Goal: Task Accomplishment & Management: Use online tool/utility

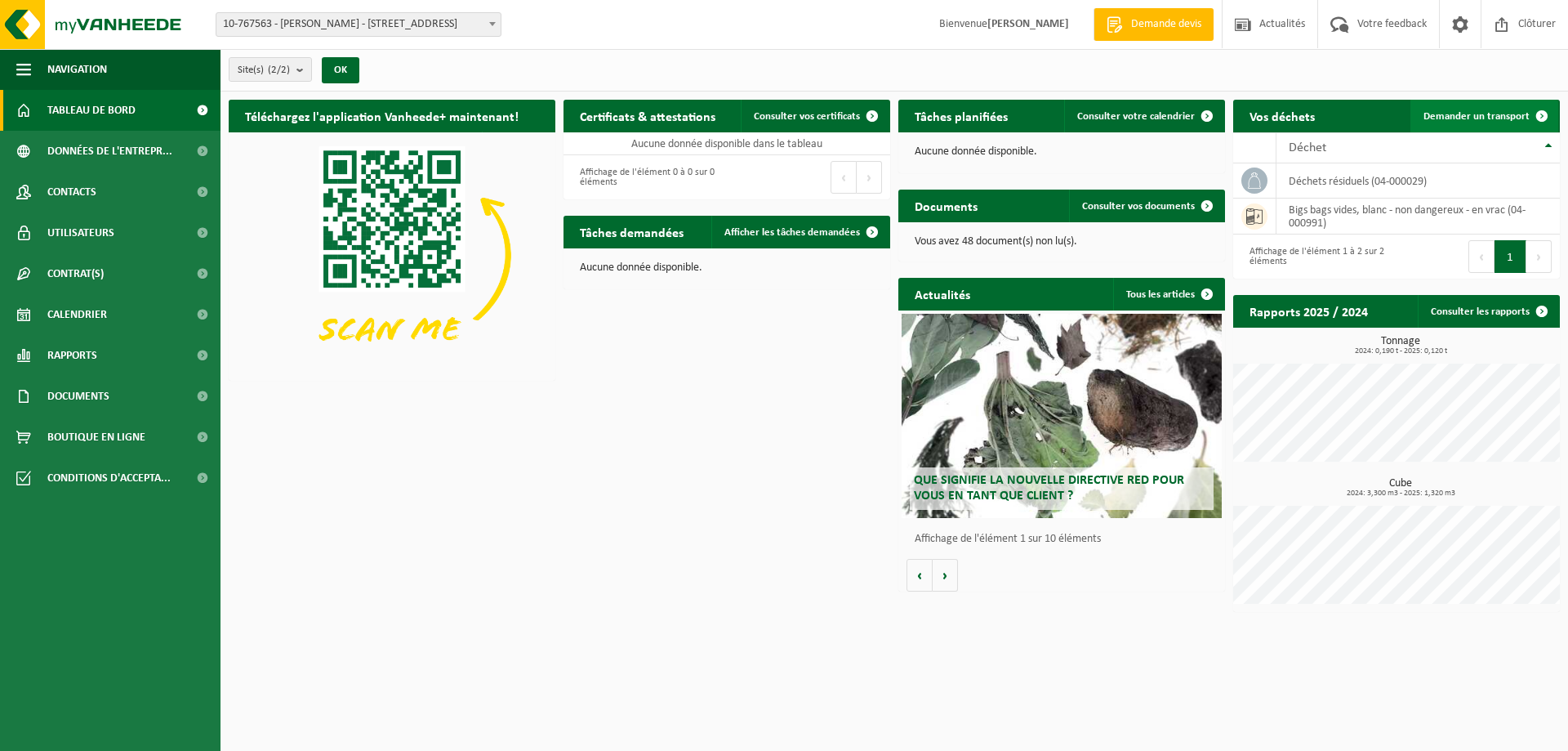
click at [1453, 113] on span "Demander un transport" at bounding box center [1476, 116] width 106 height 11
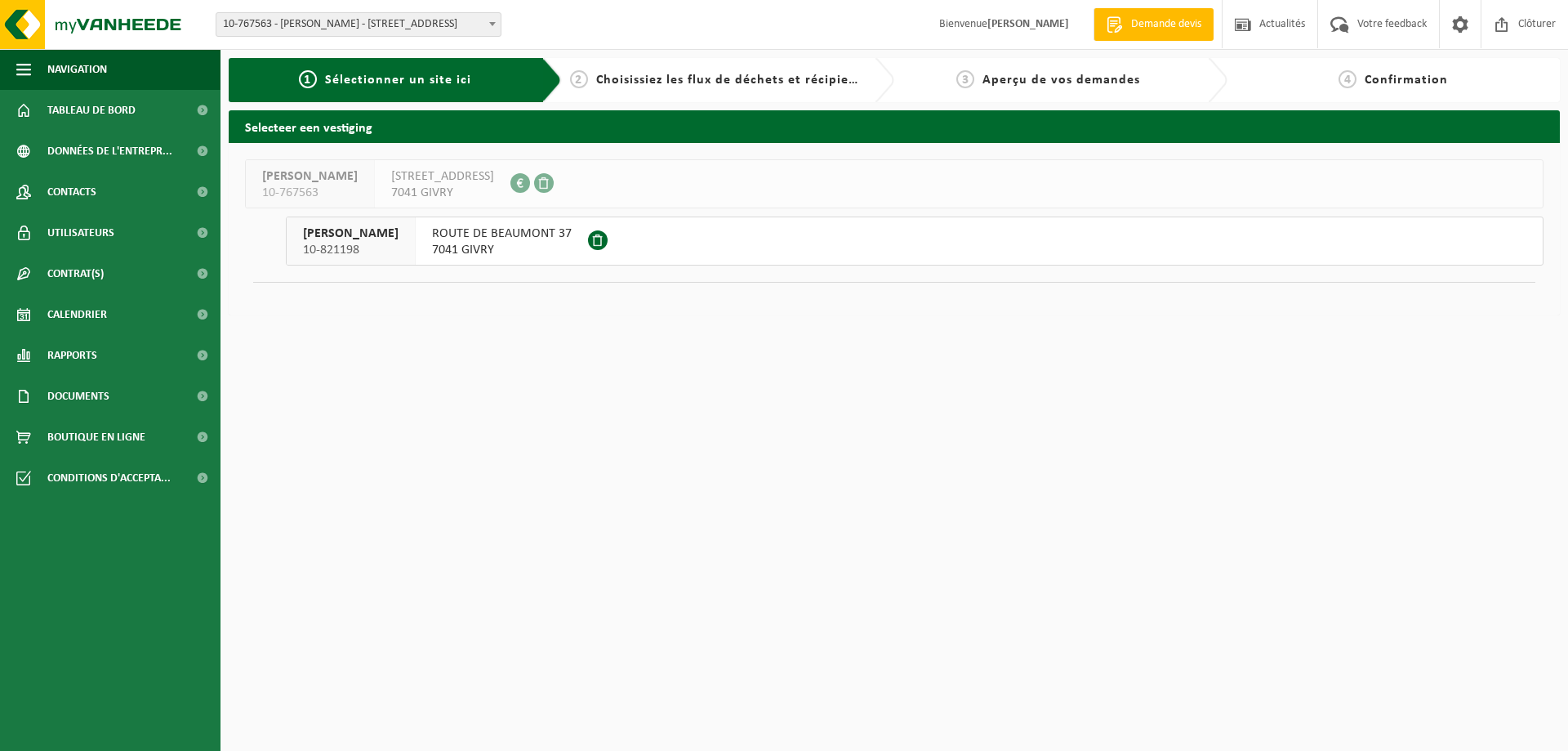
click at [467, 243] on span "7041 GIVRY" at bounding box center [502, 250] width 140 height 17
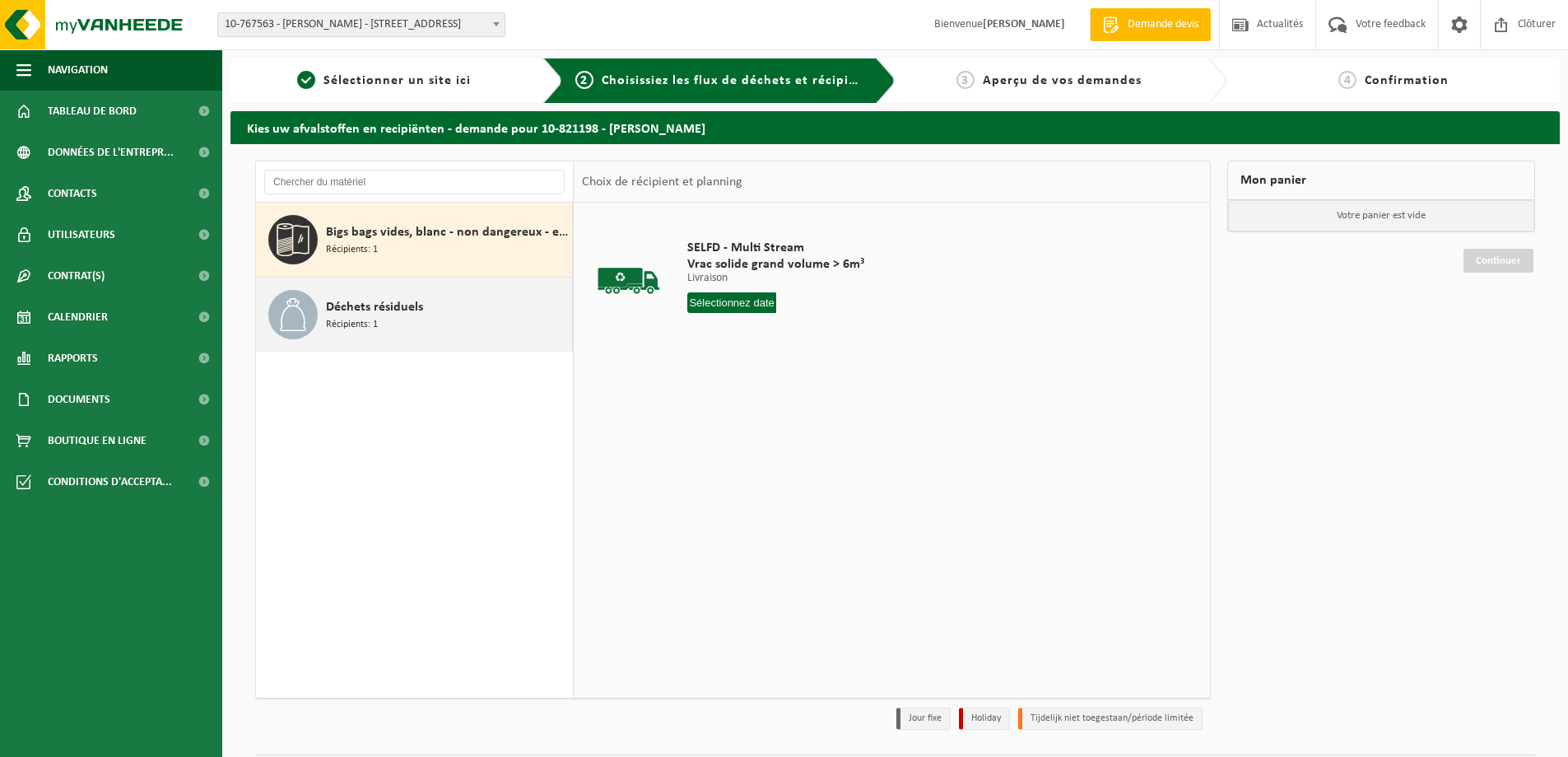
click at [382, 314] on span "Déchets résiduels" at bounding box center [375, 308] width 97 height 20
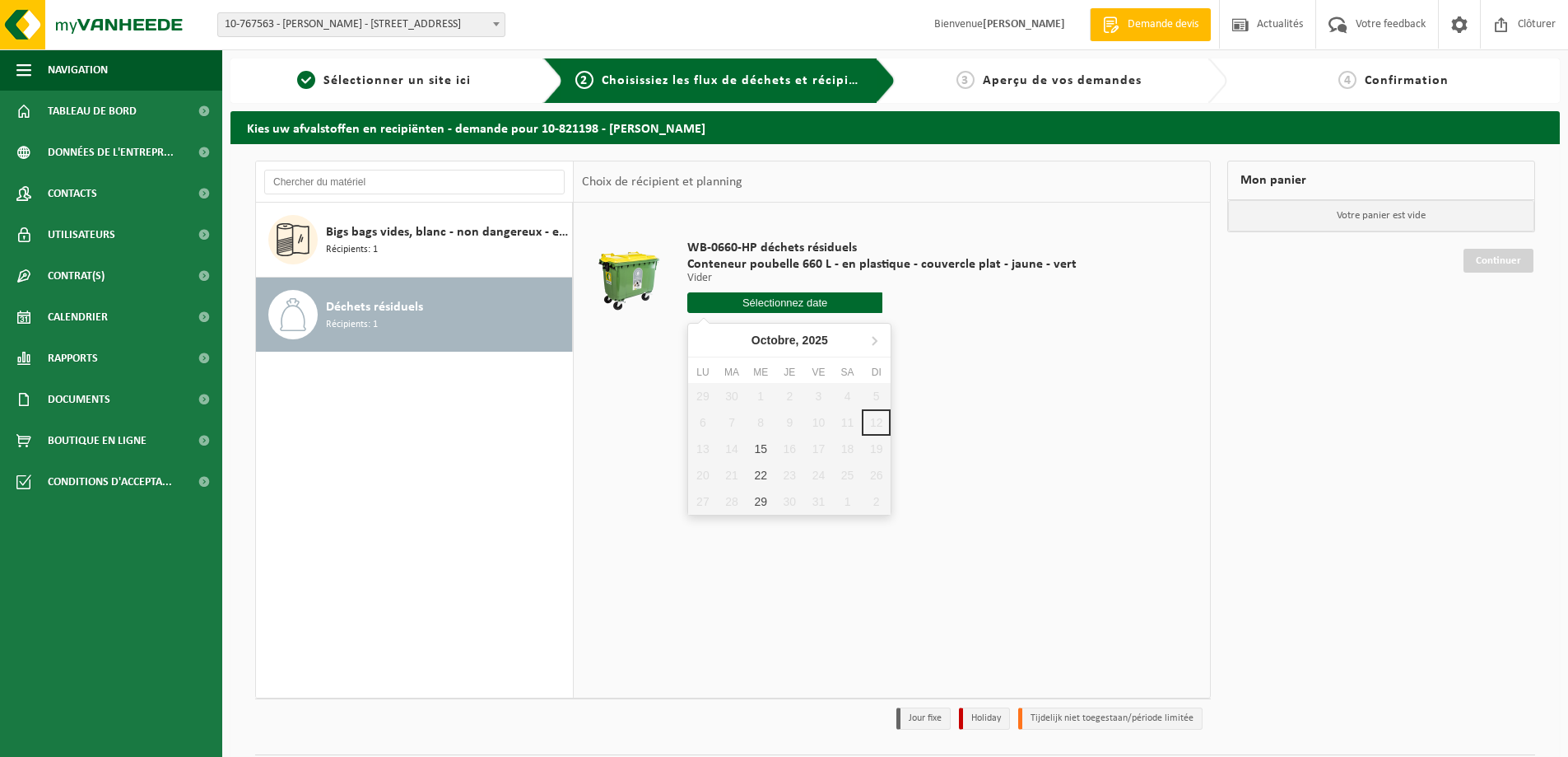
click at [786, 307] on input "text" at bounding box center [784, 302] width 195 height 20
click at [766, 451] on div "15" at bounding box center [761, 448] width 29 height 26
type input "à partir de [DATE]"
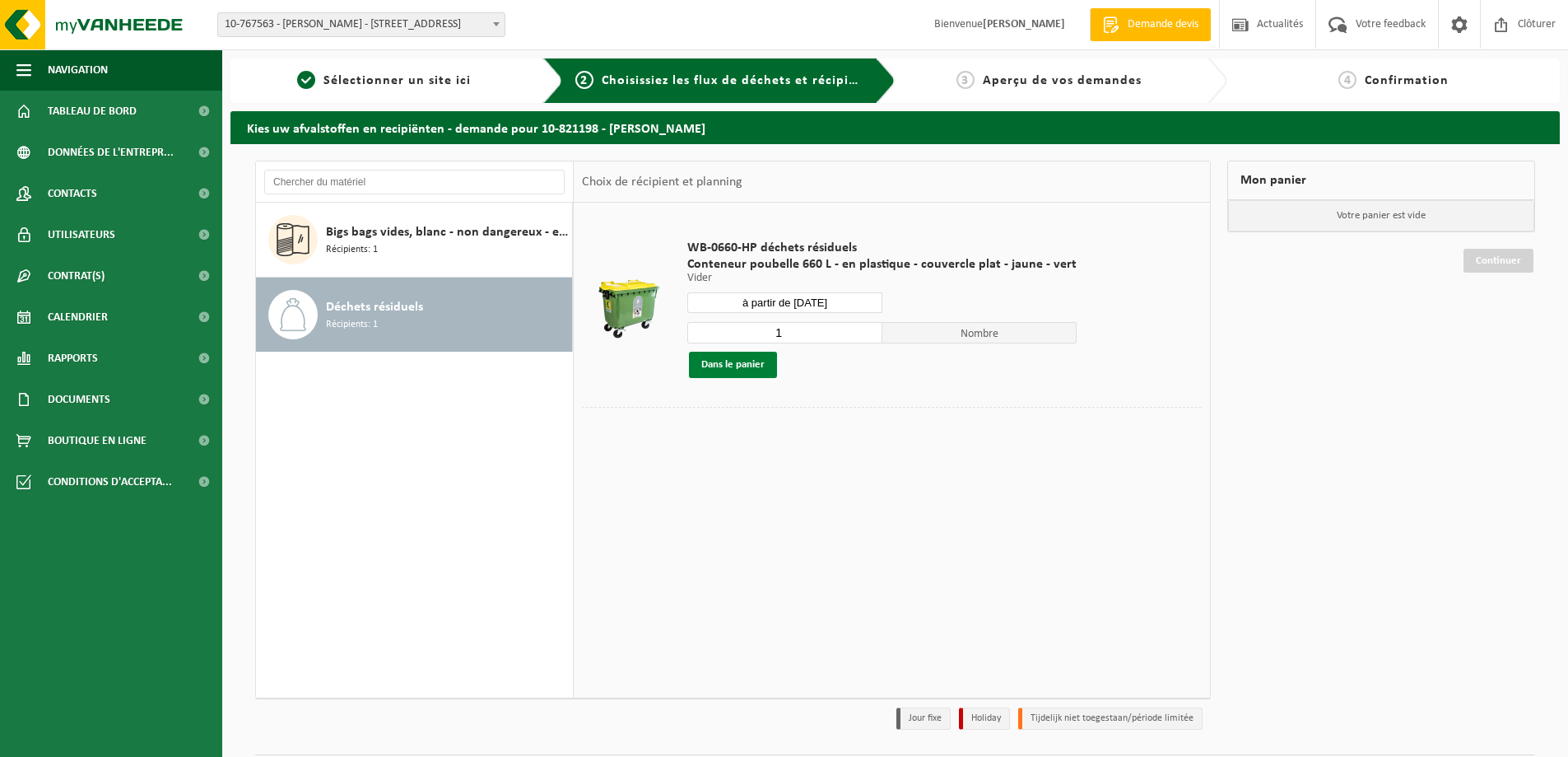
click at [762, 372] on button "Dans le panier" at bounding box center [732, 364] width 88 height 26
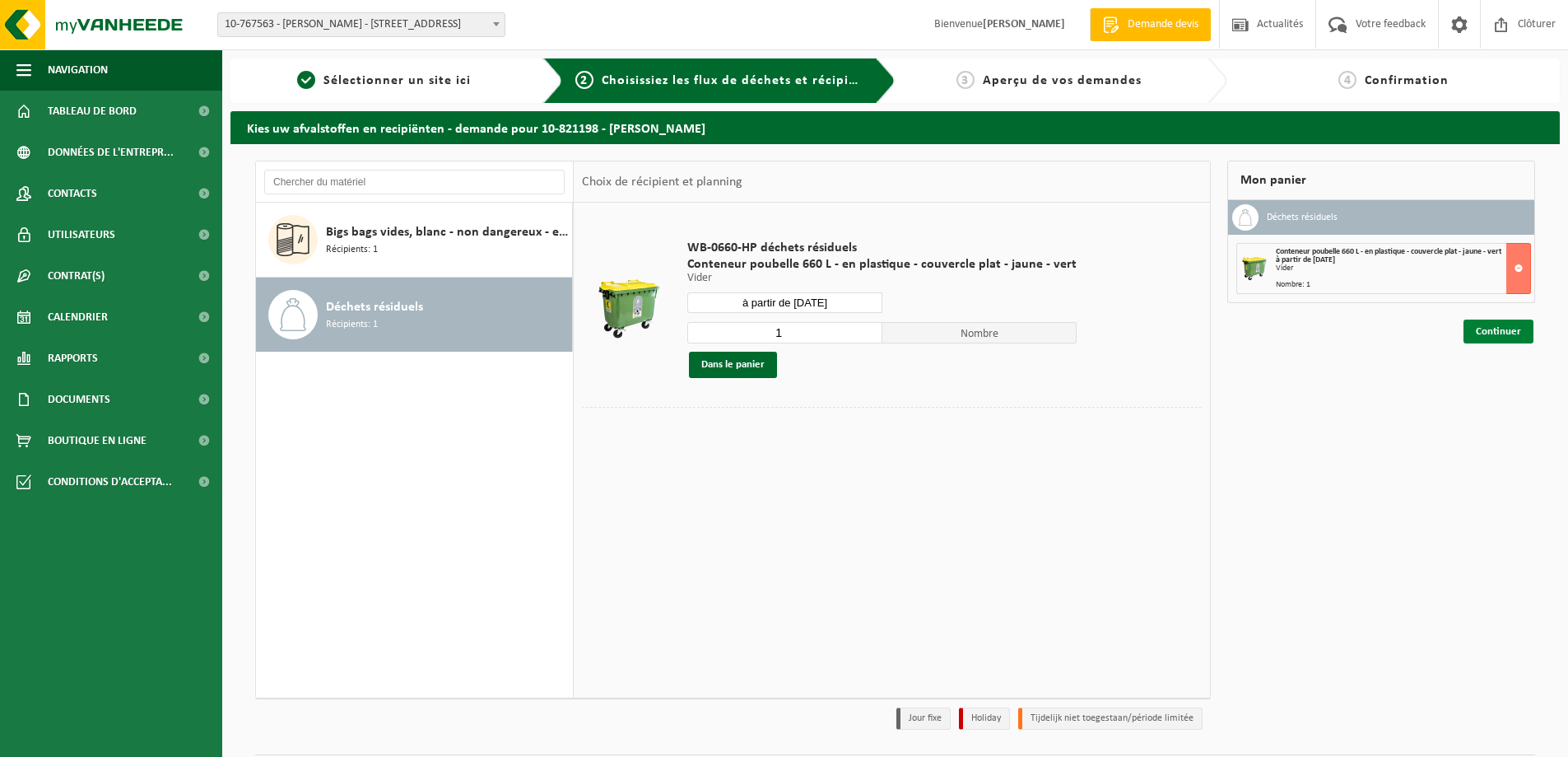
click at [1503, 322] on link "Continuer" at bounding box center [1497, 331] width 70 height 24
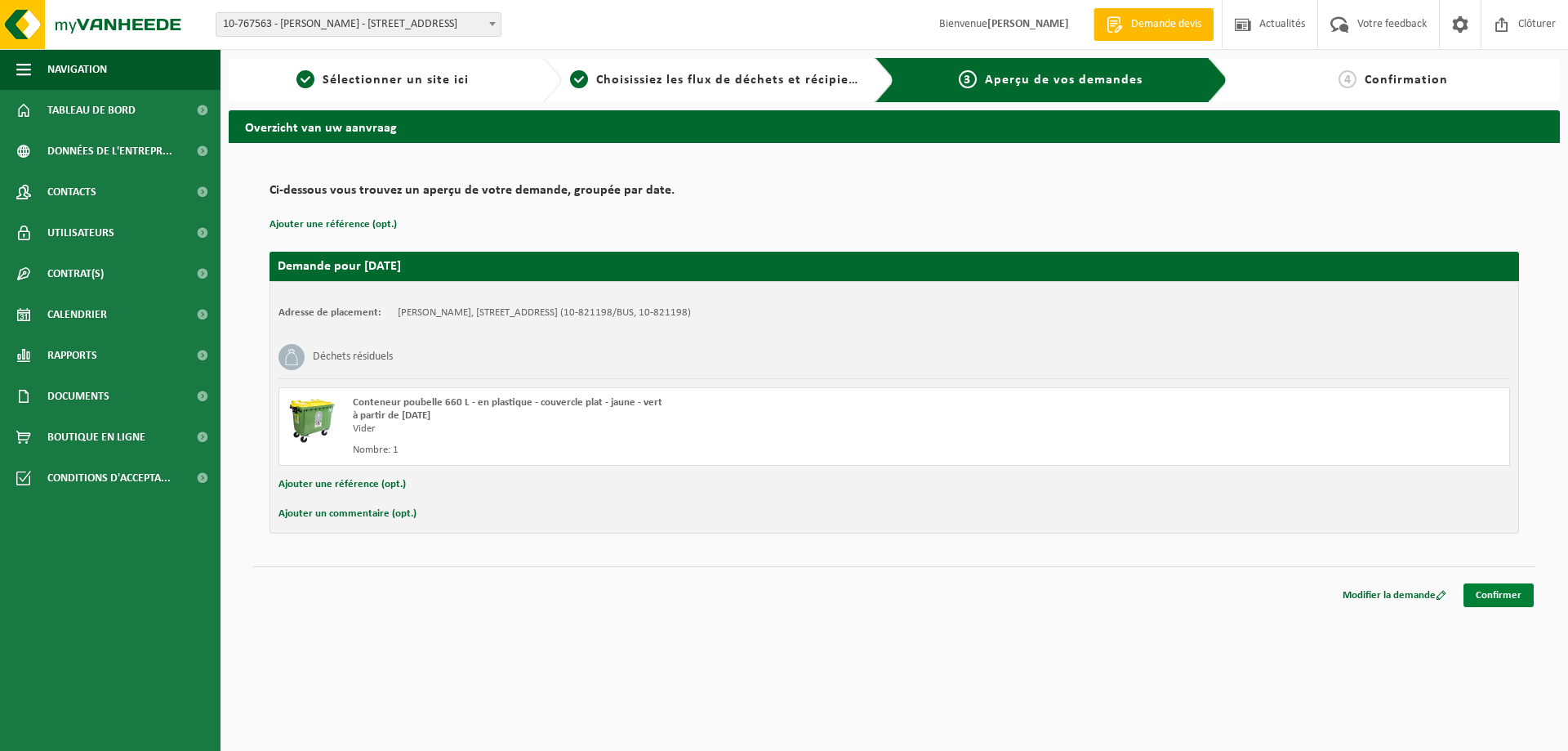
click at [1496, 593] on link "Confirmer" at bounding box center [1498, 595] width 70 height 23
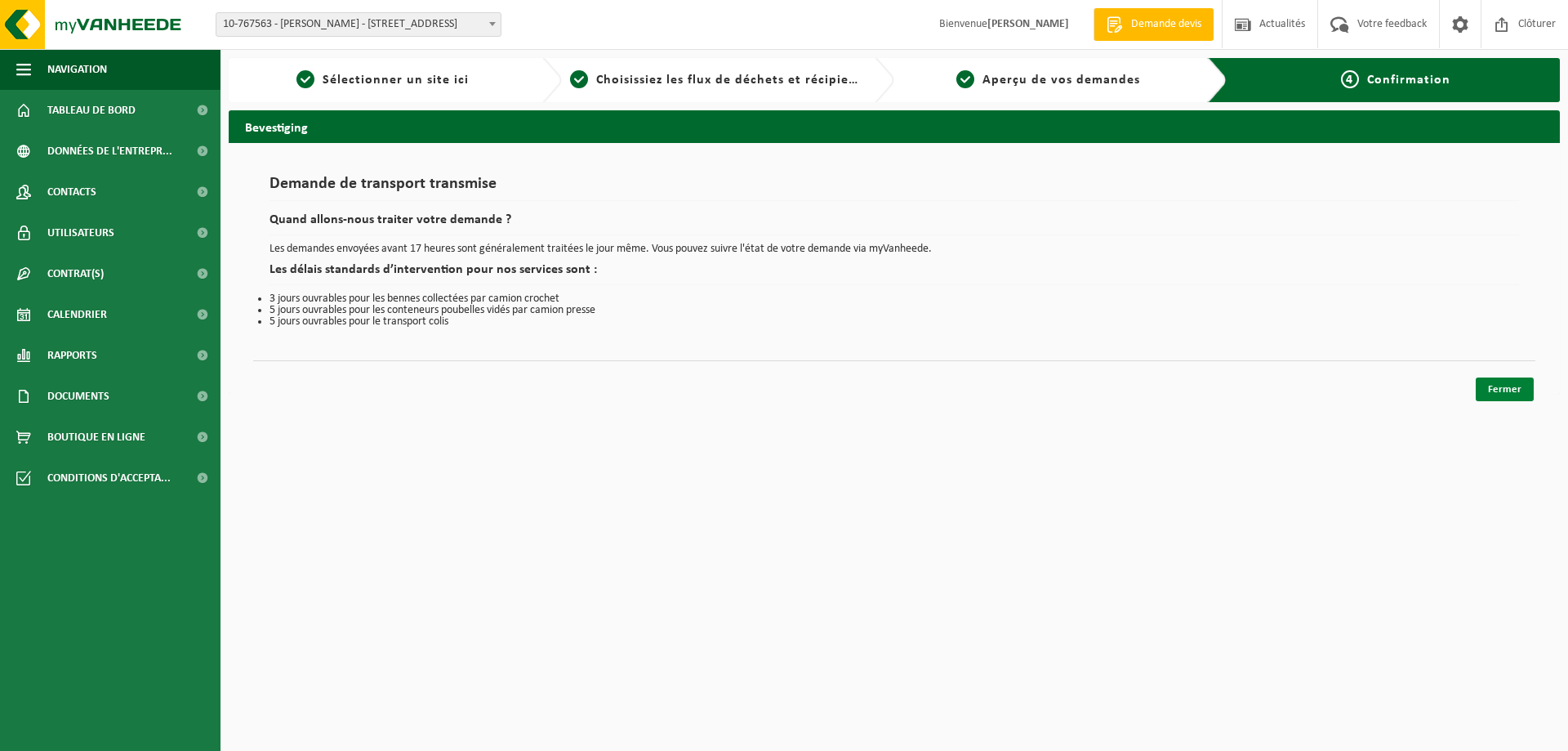
click at [1502, 385] on link "Fermer" at bounding box center [1505, 389] width 58 height 23
